Goal: Task Accomplishment & Management: Manage account settings

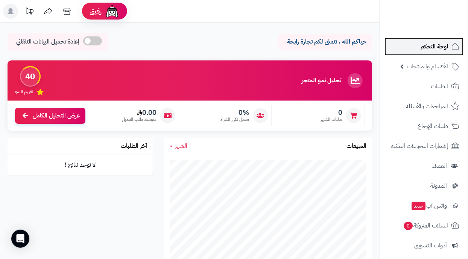
click at [440, 47] on span "لوحة التحكم" at bounding box center [433, 46] width 27 height 11
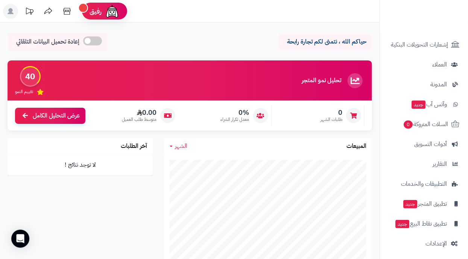
scroll to position [105, 0]
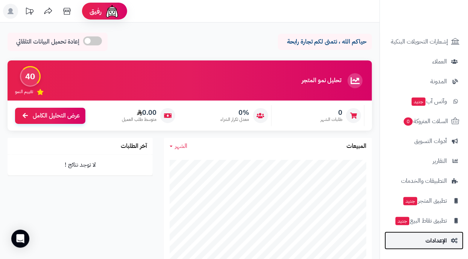
click at [446, 243] on span "الإعدادات" at bounding box center [435, 241] width 21 height 11
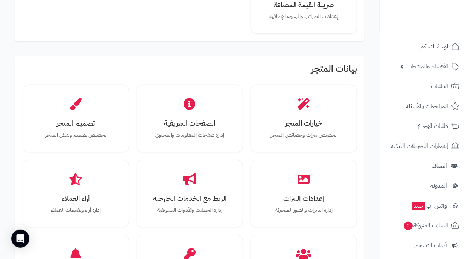
scroll to position [179, 0]
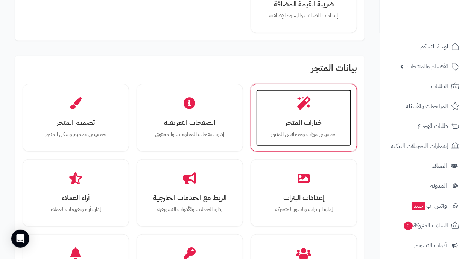
click at [313, 136] on p "تخصيص ميزات وخصائص المتجر" at bounding box center [304, 134] width 80 height 8
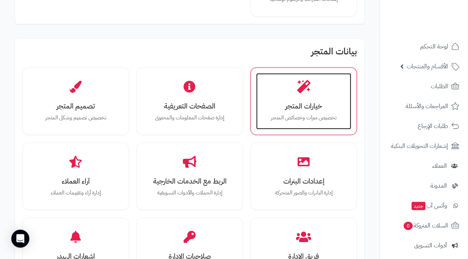
scroll to position [210, 0]
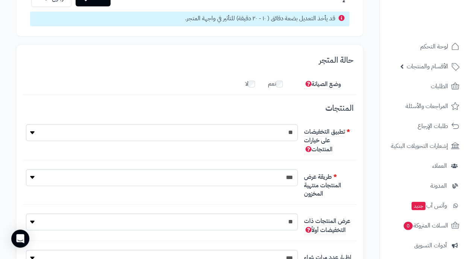
scroll to position [52, 0]
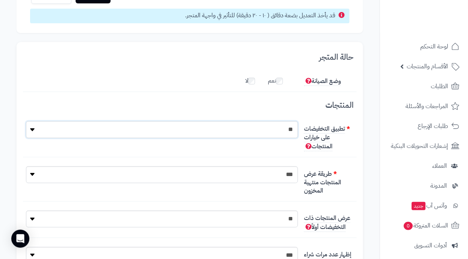
click at [32, 134] on select "** ***" at bounding box center [162, 129] width 272 height 17
select select "*"
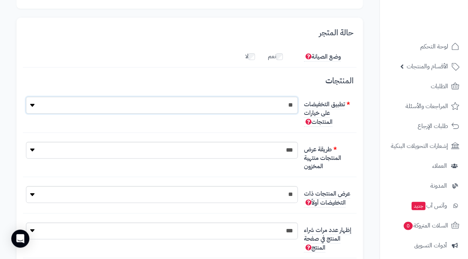
scroll to position [77, 0]
click at [28, 152] on select "**********" at bounding box center [162, 150] width 272 height 17
click at [42, 172] on div "**********" at bounding box center [190, 160] width 334 height 36
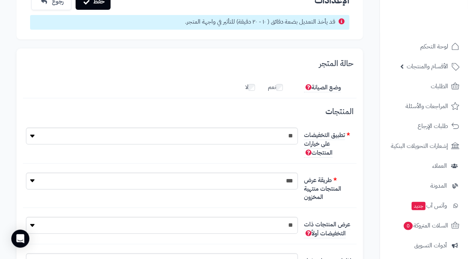
scroll to position [0, 0]
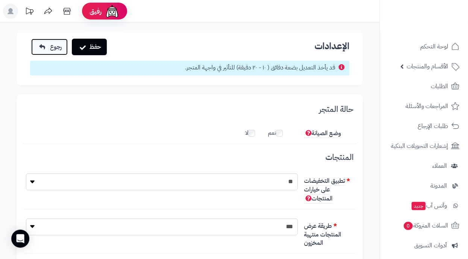
click at [39, 48] on link "رجوع" at bounding box center [49, 47] width 36 height 17
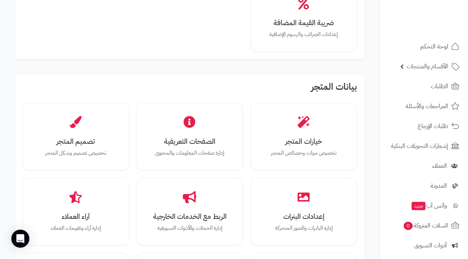
scroll to position [181, 0]
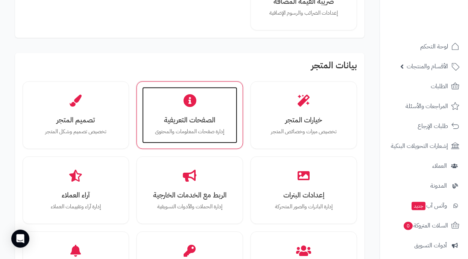
click at [157, 117] on h3 "الصفحات التعريفية" at bounding box center [190, 120] width 80 height 8
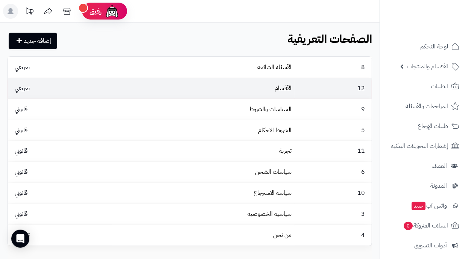
click at [67, 89] on td "تعريفي" at bounding box center [60, 88] width 104 height 21
click at [17, 91] on span "تعريفي" at bounding box center [22, 88] width 23 height 9
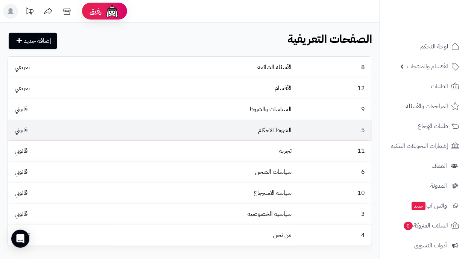
click at [62, 123] on td "قانوني" at bounding box center [60, 130] width 104 height 21
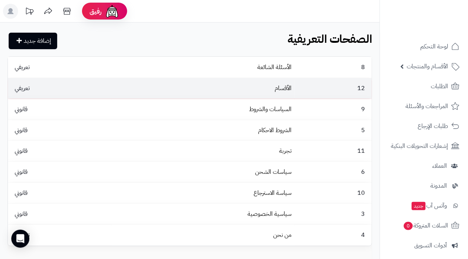
click at [23, 93] on span "تعريفي" at bounding box center [22, 88] width 23 height 9
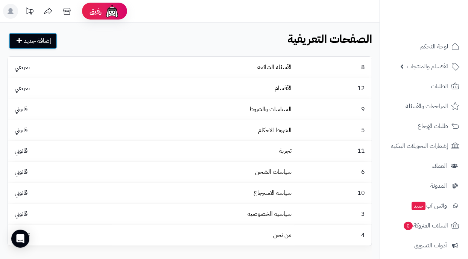
click at [32, 48] on link "إضافة جديد" at bounding box center [33, 41] width 49 height 17
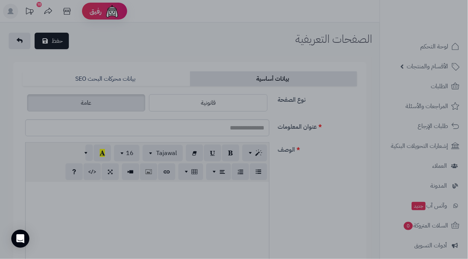
click at [353, 239] on div at bounding box center [234, 129] width 468 height 259
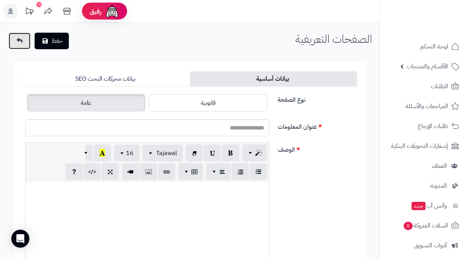
click at [21, 41] on icon at bounding box center [20, 41] width 6 height 6
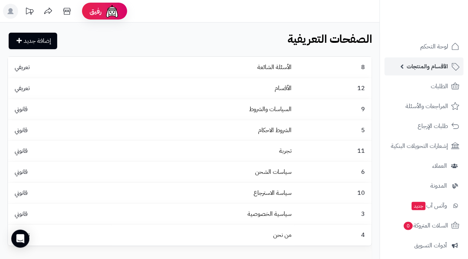
click at [431, 66] on span "الأقسام والمنتجات" at bounding box center [426, 66] width 41 height 11
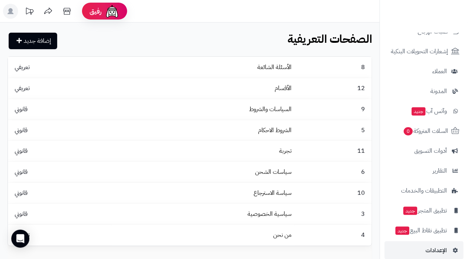
scroll to position [214, 0]
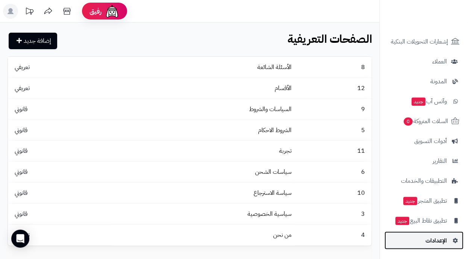
click at [443, 244] on span "الإعدادات" at bounding box center [435, 241] width 21 height 11
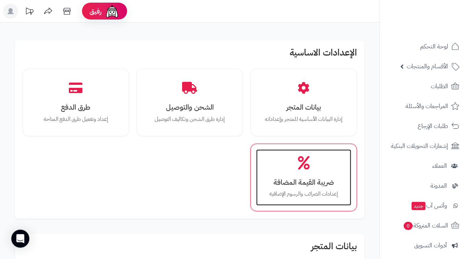
click at [335, 205] on div "ضريبة القيمة المضافة إعدادات الضرائب والرسوم الإضافية" at bounding box center [303, 178] width 95 height 56
